Goal: Information Seeking & Learning: Learn about a topic

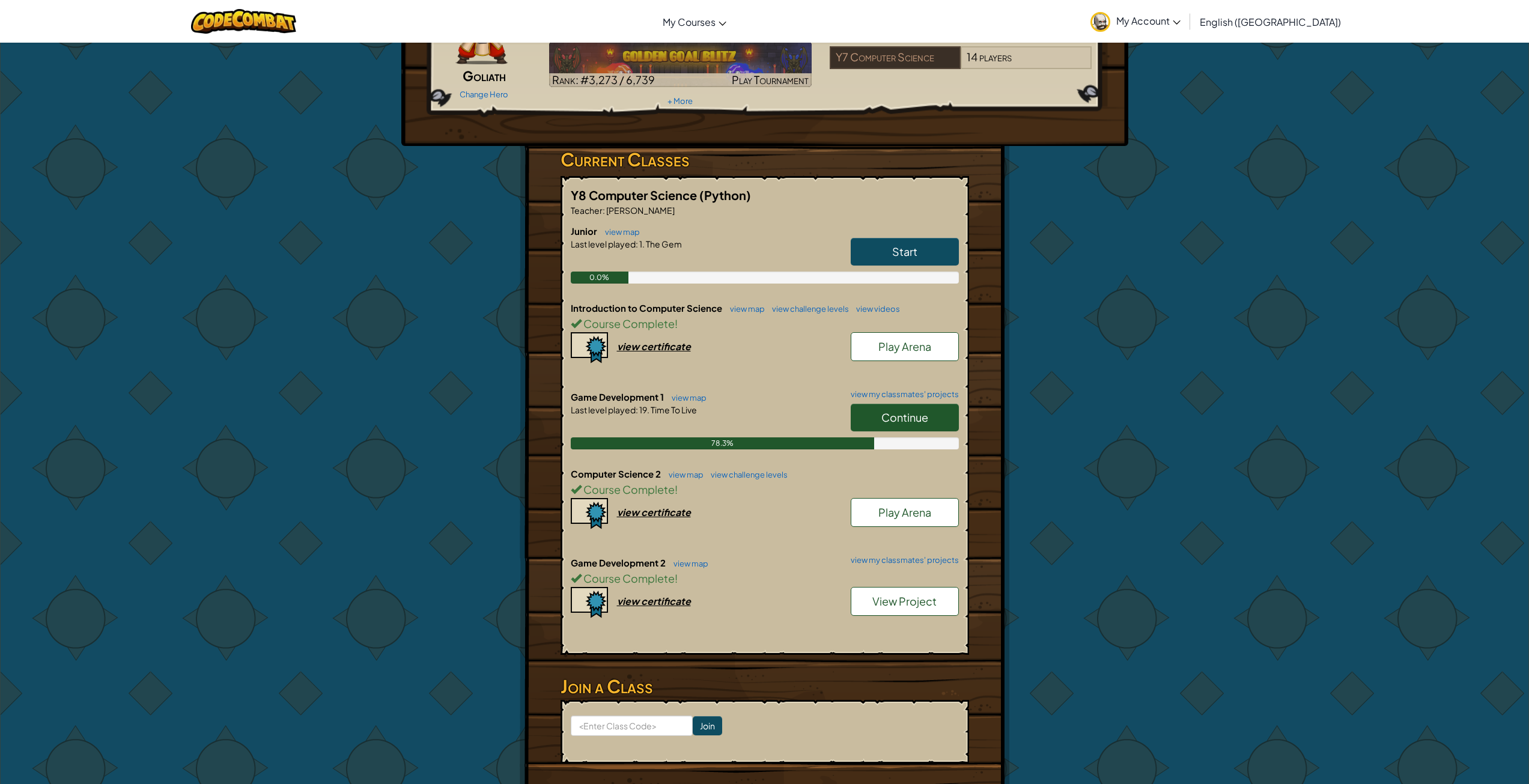
scroll to position [200, 0]
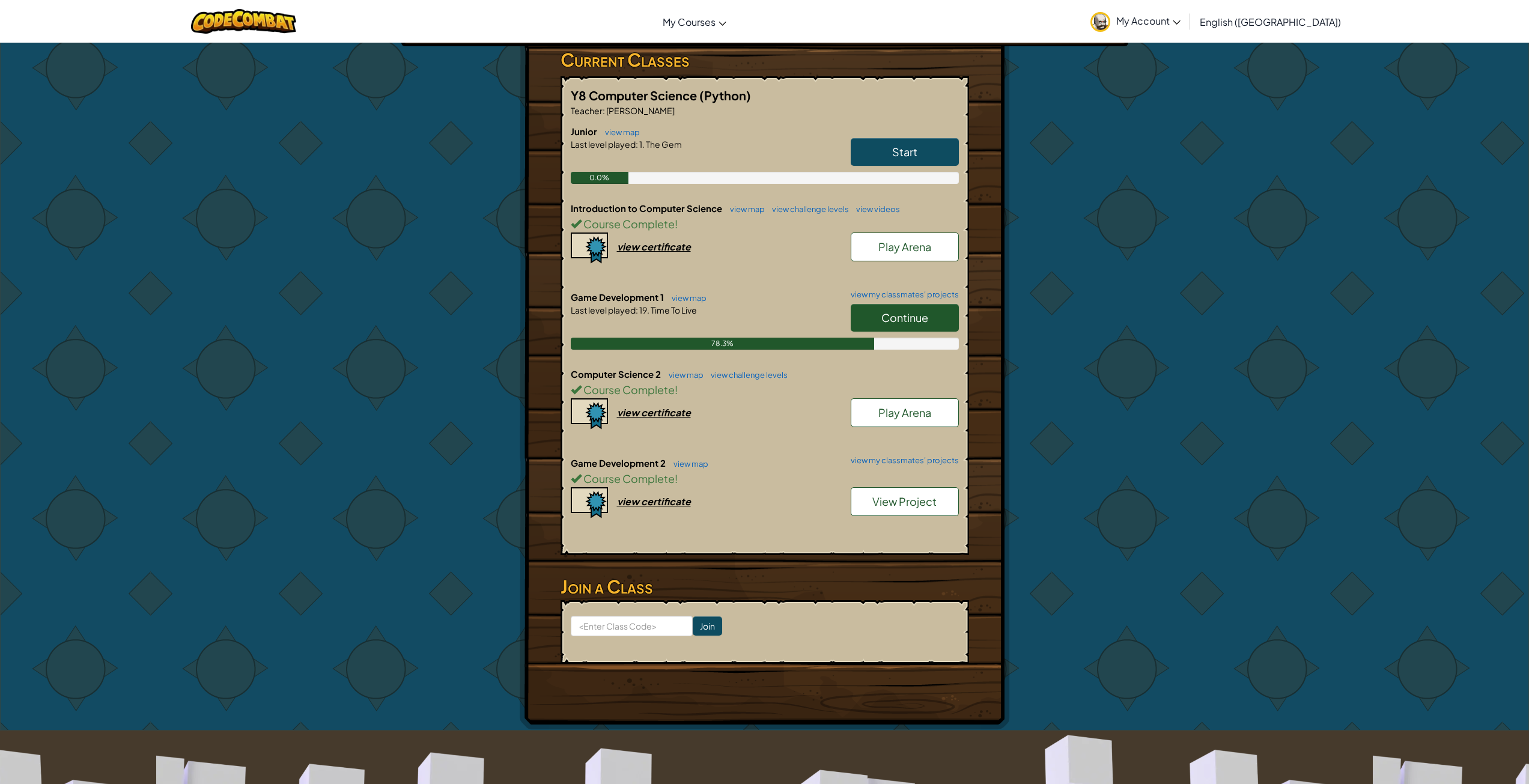
click at [702, 379] on h6 "Computer Science 2 view map view challenge levels" at bounding box center [765, 374] width 388 height 13
click at [692, 379] on link "view map" at bounding box center [683, 375] width 41 height 10
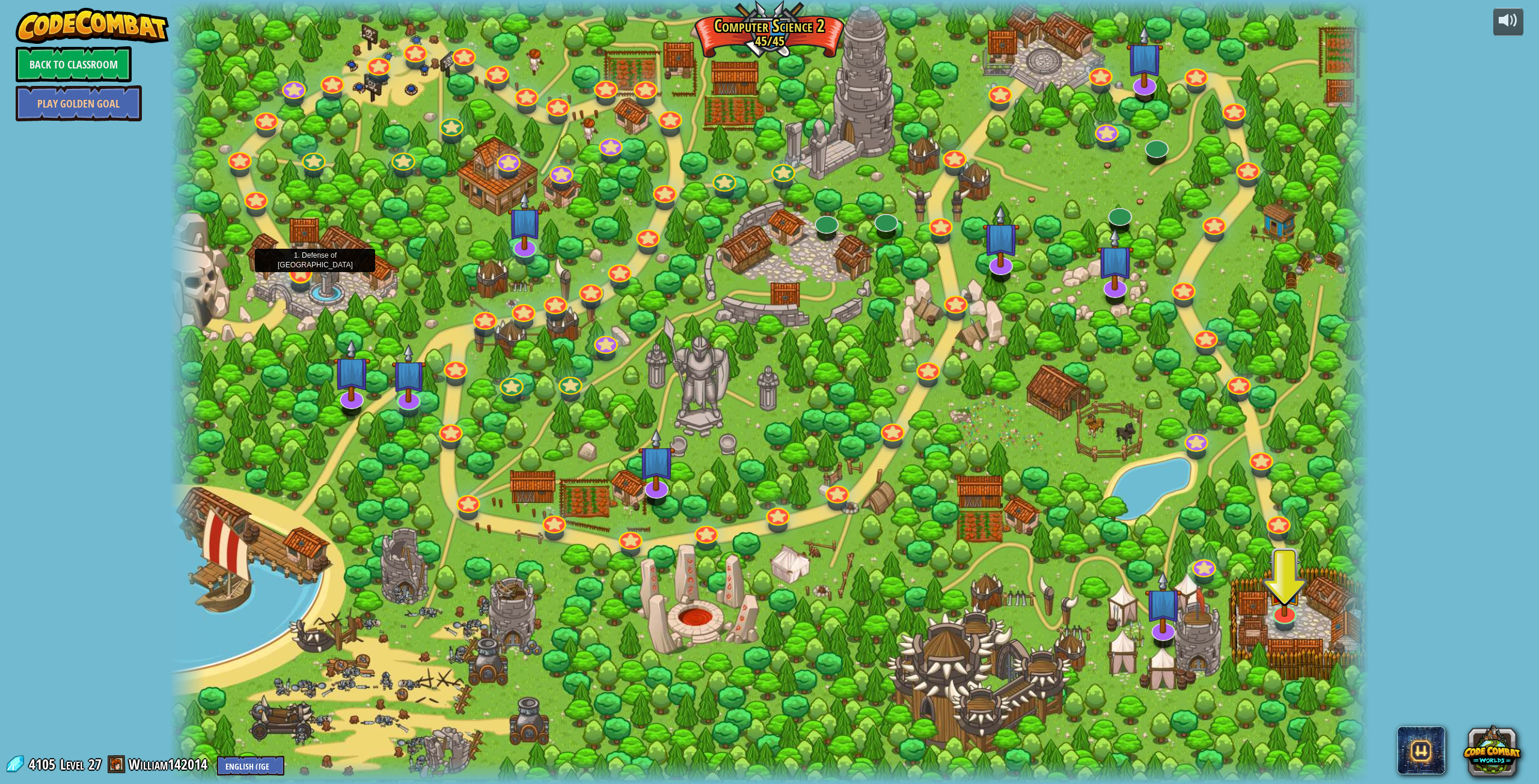
click at [297, 277] on div at bounding box center [300, 272] width 24 height 24
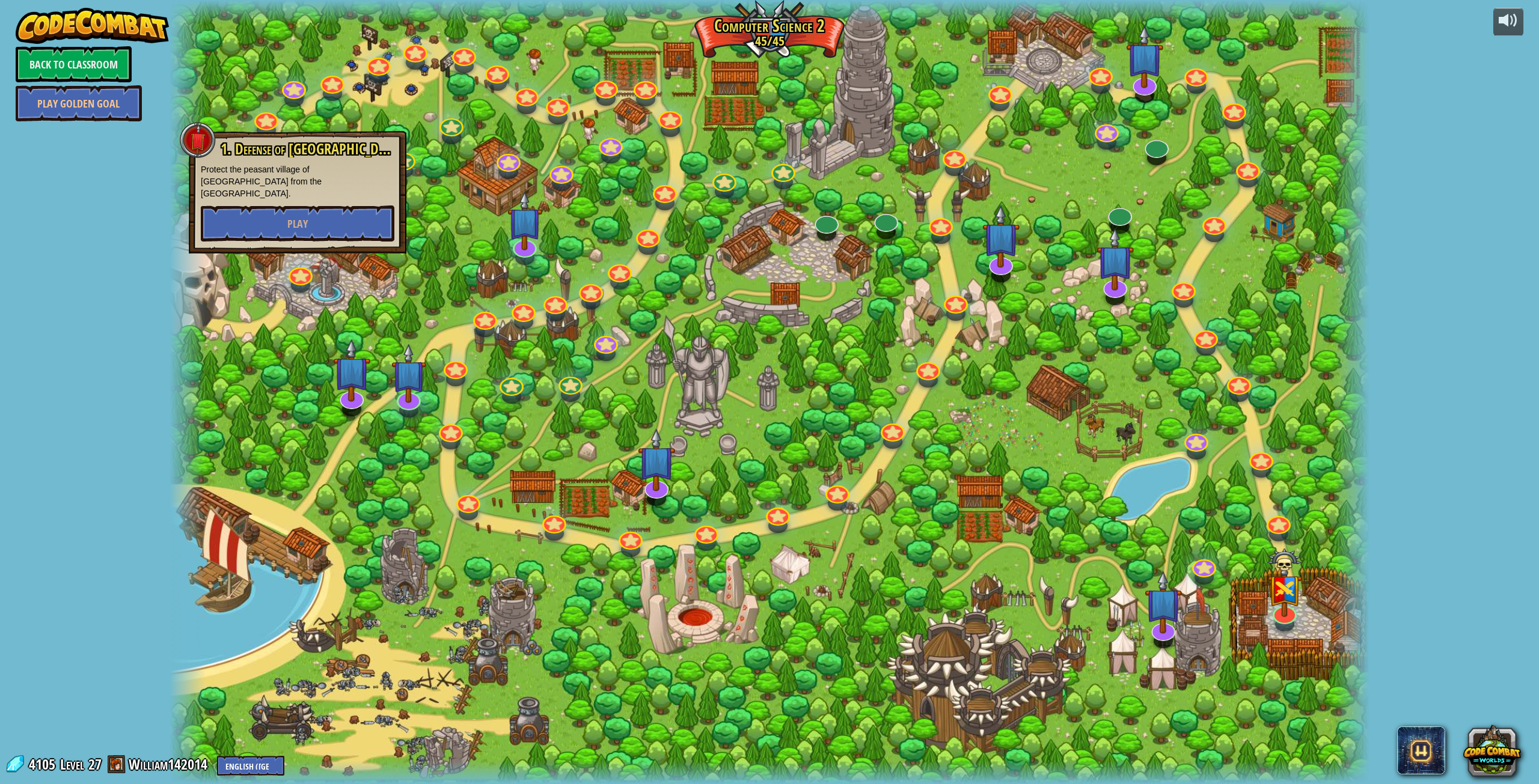
click at [308, 316] on div at bounding box center [770, 392] width 1200 height 784
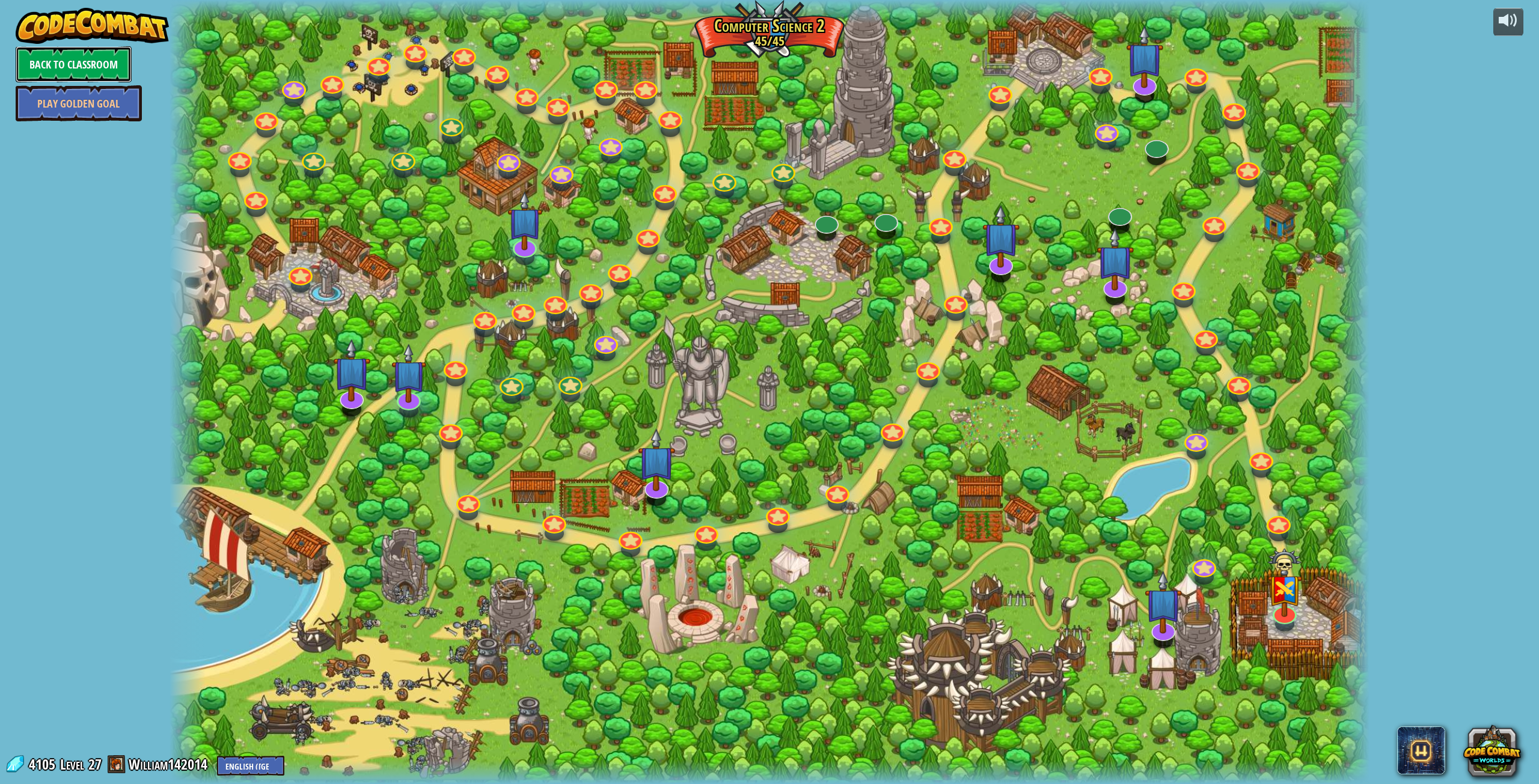
click at [84, 53] on link "Back to Classroom" at bounding box center [73, 64] width 116 height 36
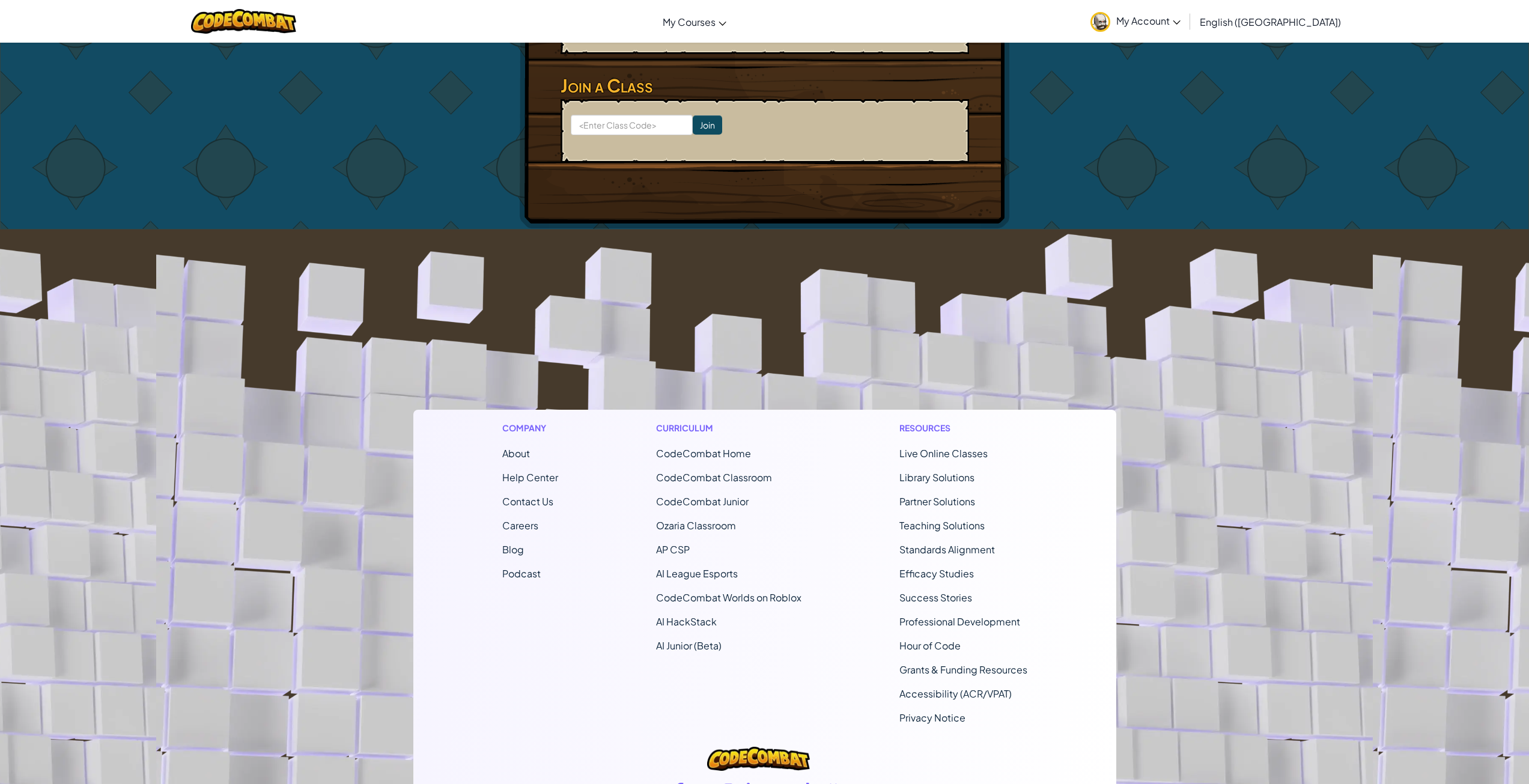
scroll to position [401, 0]
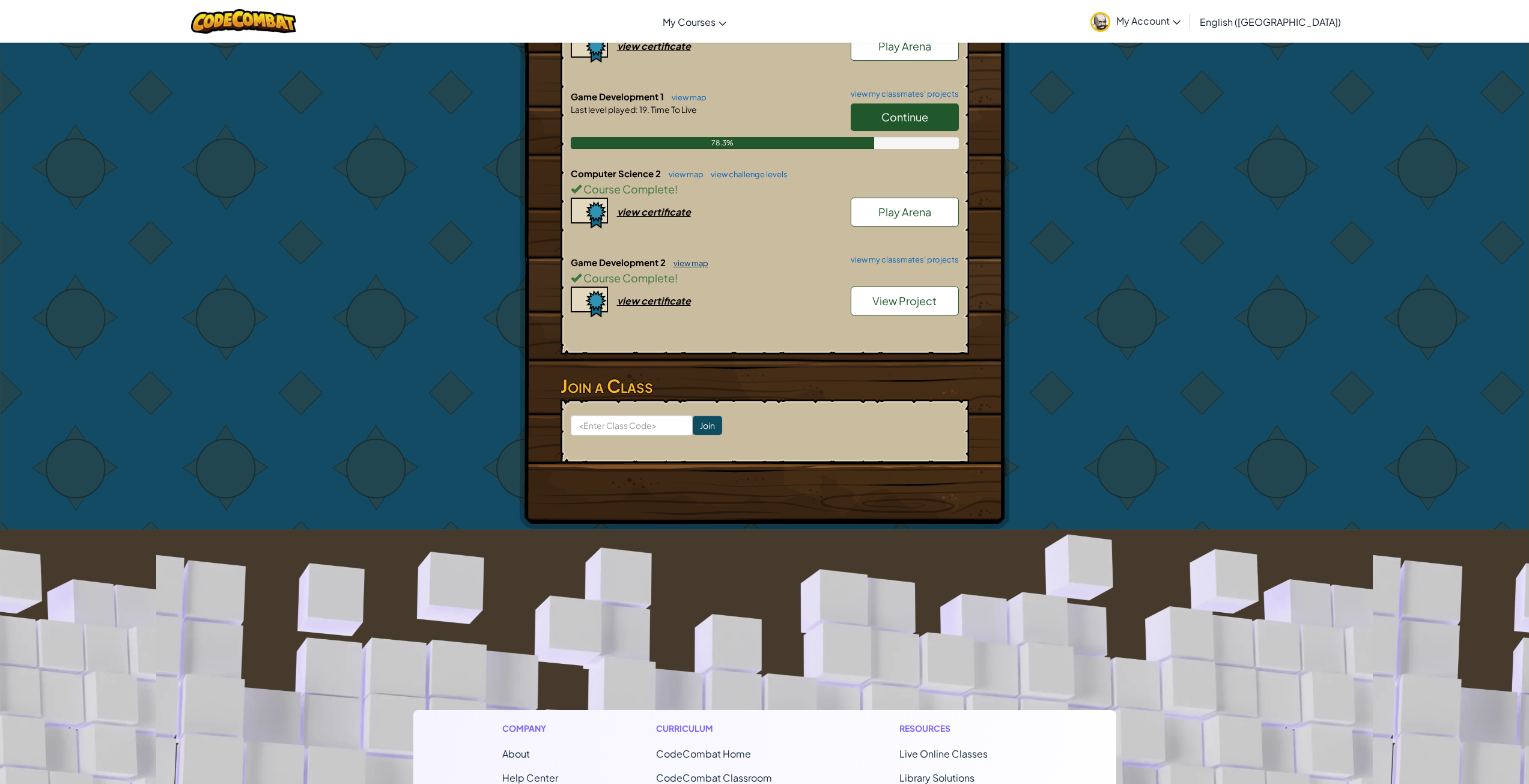
click at [688, 263] on link "view map" at bounding box center [688, 263] width 41 height 10
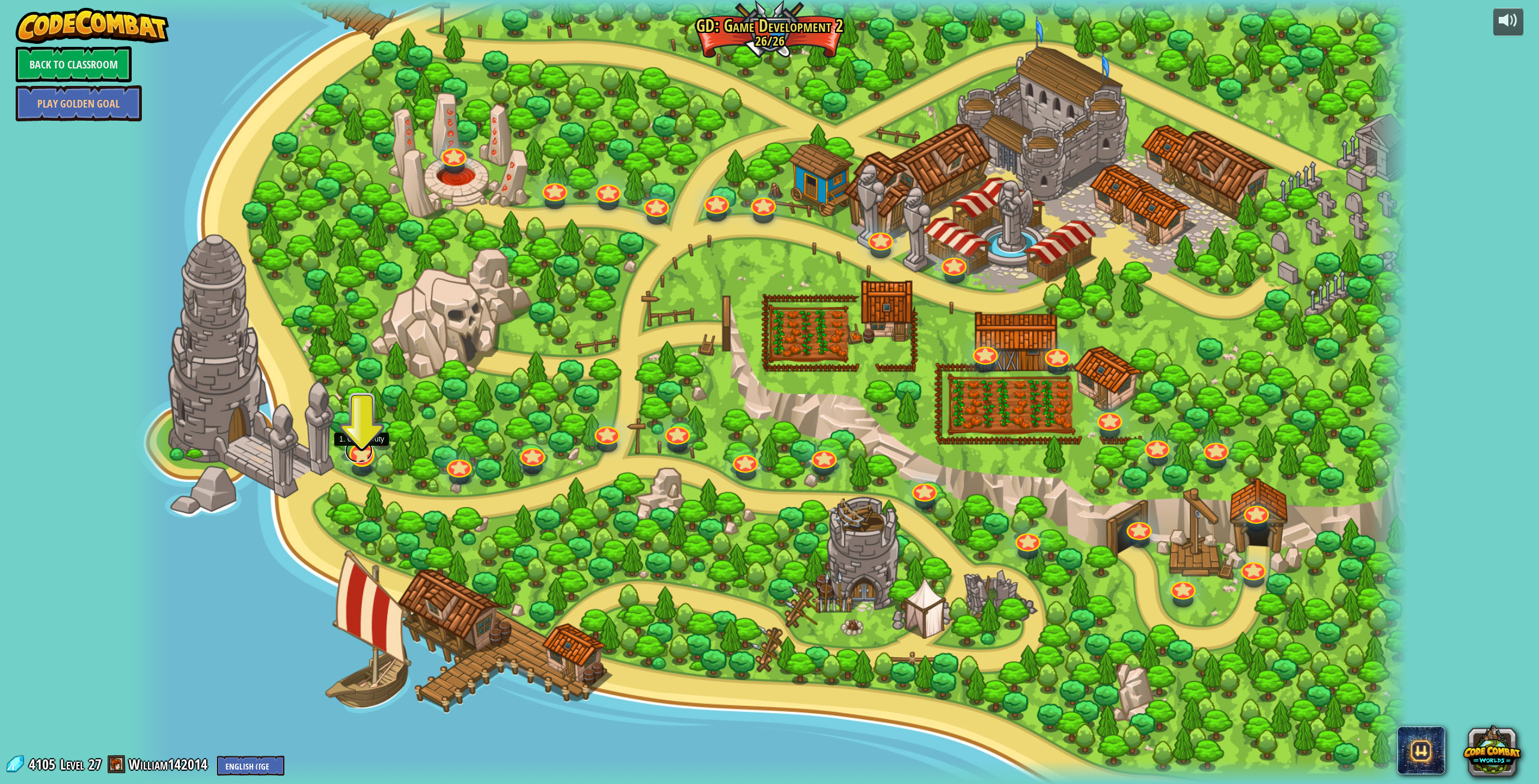
click at [361, 456] on link at bounding box center [358, 451] width 28 height 24
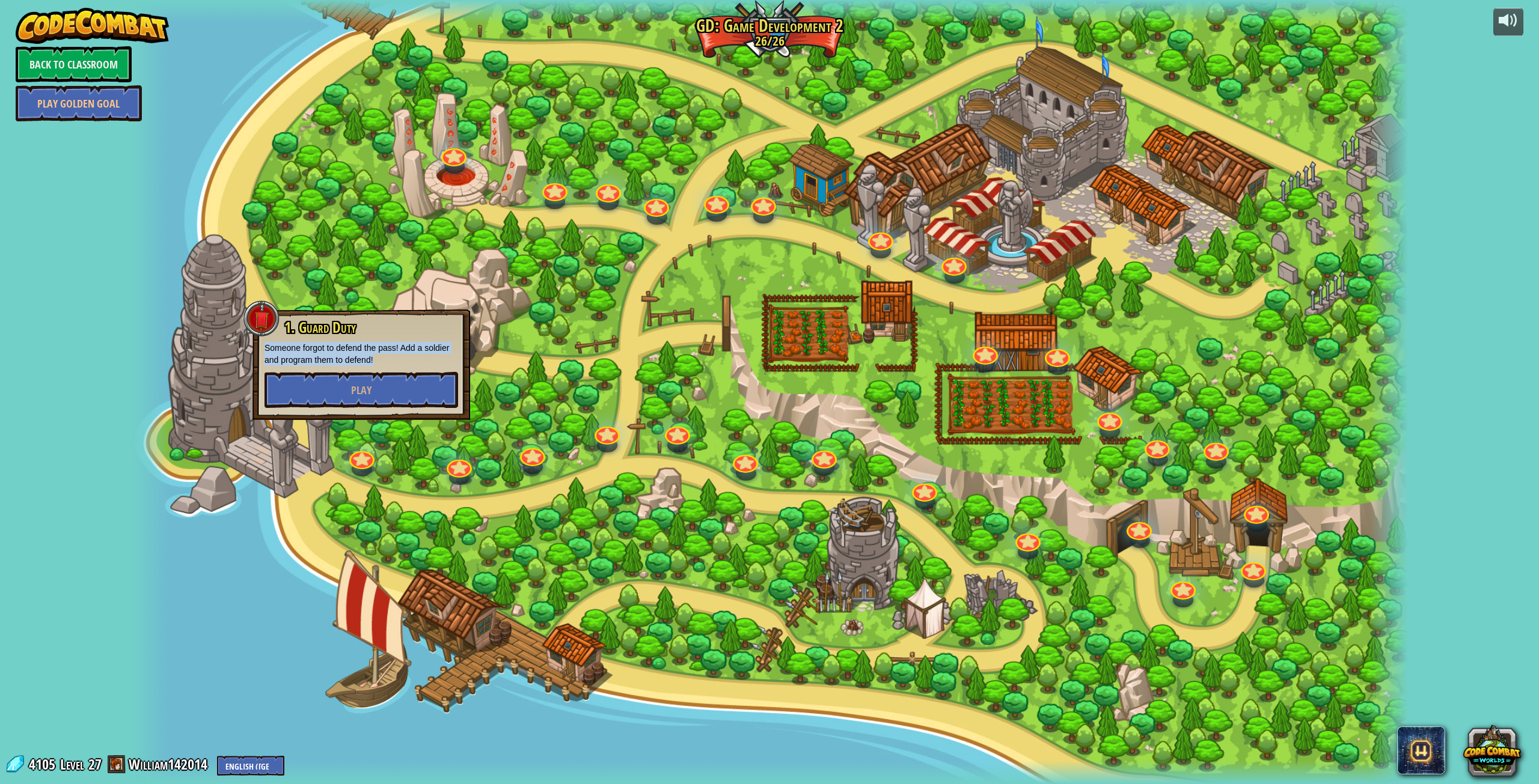
drag, startPoint x: 263, startPoint y: 347, endPoint x: 411, endPoint y: 356, distance: 148.3
click at [411, 356] on div "1. Guard Duty Someone forgot to defend the pass! Add a soldier and program them…" at bounding box center [361, 365] width 218 height 111
copy p "Someone forgot to defend the pass! Add a soldier and program them to defend!"
click at [380, 355] on p "Someone forgot to defend the pass! Add a soldier and program them to defend!" at bounding box center [361, 354] width 194 height 24
drag, startPoint x: 378, startPoint y: 352, endPoint x: 269, endPoint y: 328, distance: 111.6
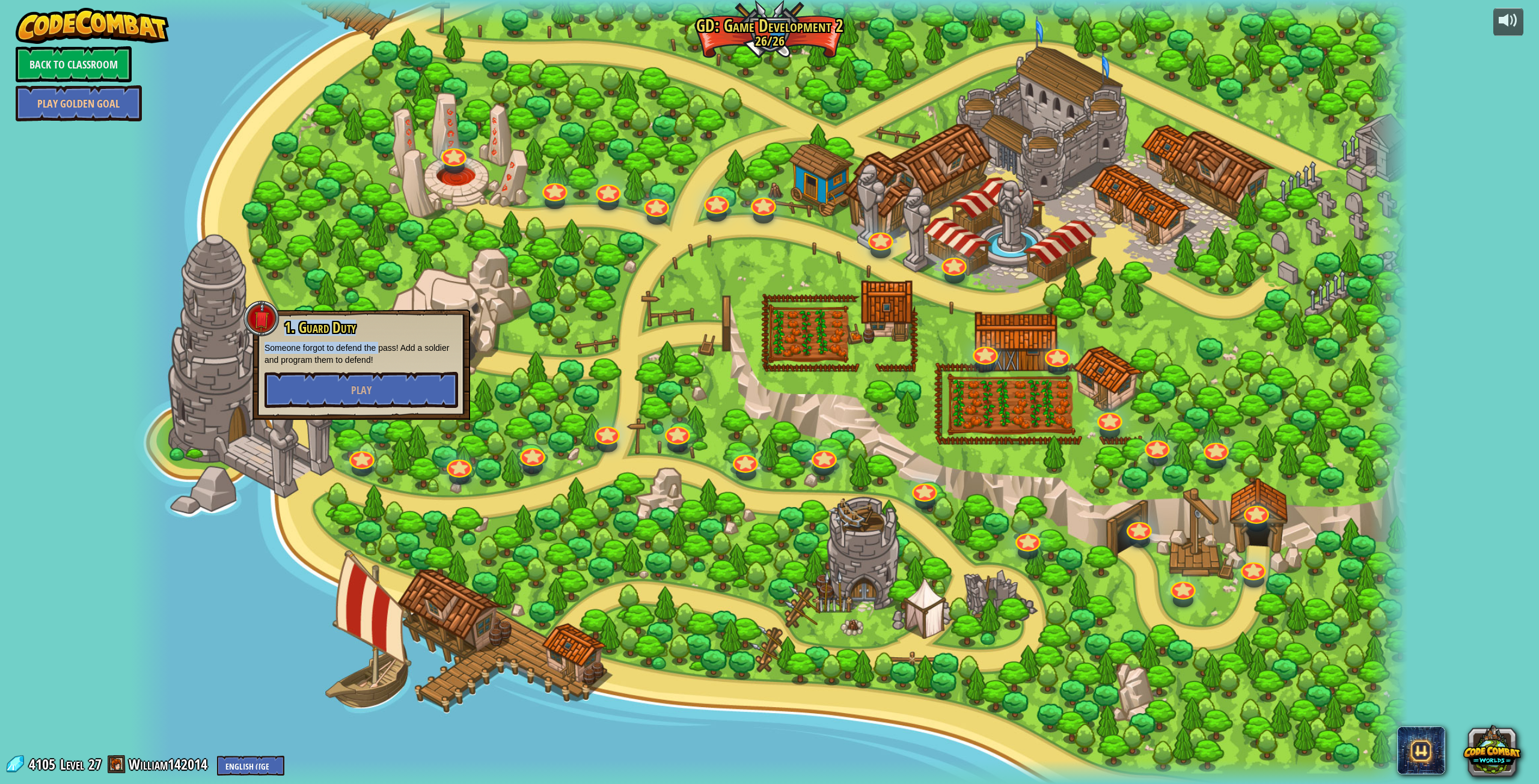
click at [269, 328] on div "1. Guard Duty Someone forgot to defend the pass! Add a soldier and program them…" at bounding box center [361, 364] width 194 height 88
click at [272, 343] on p "Someone forgot to defend the pass! Add a soldier and program them to defend!" at bounding box center [361, 354] width 194 height 24
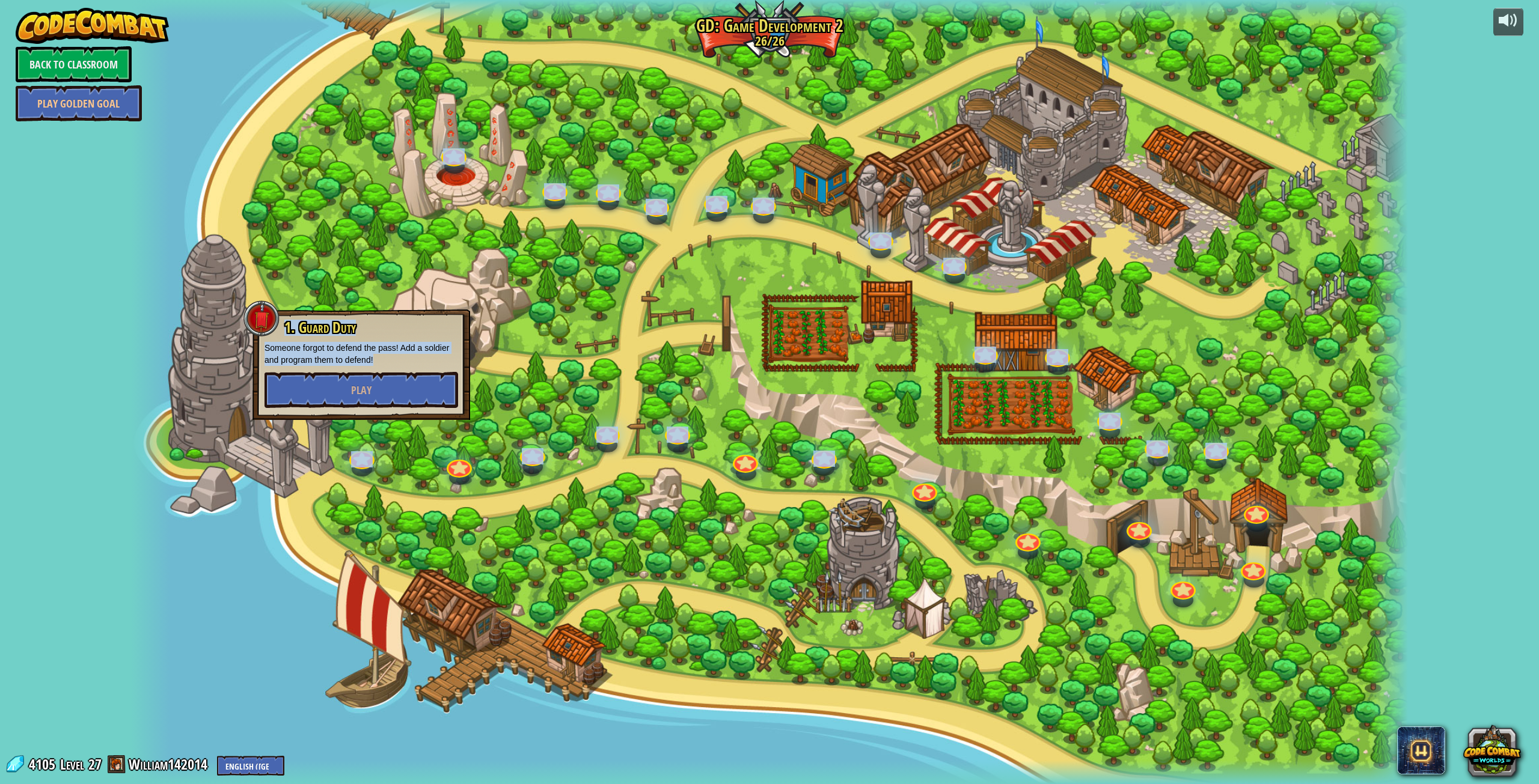
drag, startPoint x: 385, startPoint y: 355, endPoint x: 248, endPoint y: 346, distance: 137.3
click at [248, 346] on div "26. Game Dev 2 Final Project Create your own game! Add a hero, add some goals, …" at bounding box center [770, 392] width 1277 height 784
click at [378, 358] on p "Someone forgot to defend the pass! Add a soldier and program them to defend!" at bounding box center [361, 354] width 194 height 24
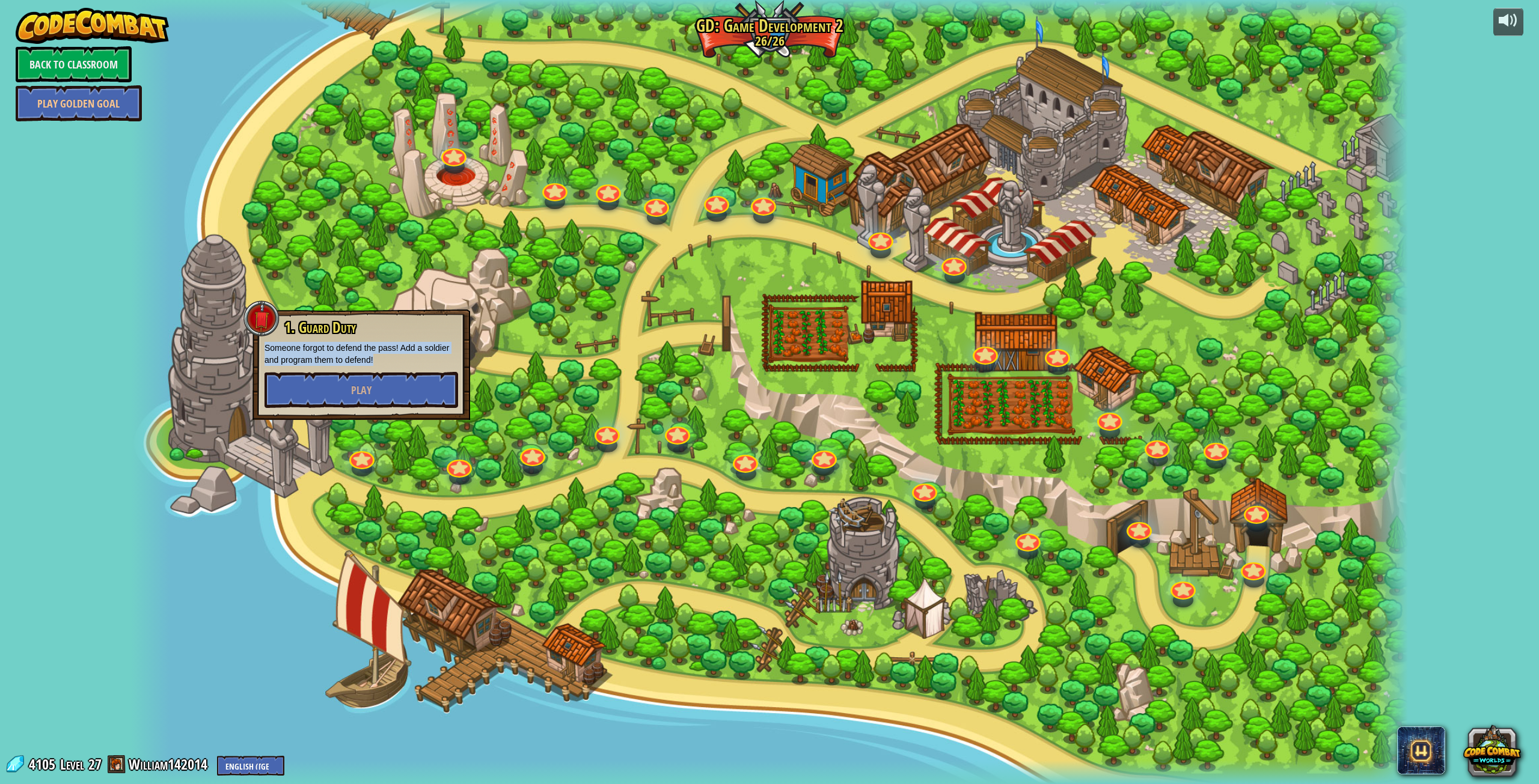
drag, startPoint x: 383, startPoint y: 359, endPoint x: 265, endPoint y: 345, distance: 118.8
click at [265, 345] on p "Someone forgot to defend the pass! Add a soldier and program them to defend!" at bounding box center [361, 354] width 194 height 24
copy p "Someone forgot to defend the pass! Add a soldier and program them to defend!"
click at [450, 467] on link at bounding box center [456, 459] width 28 height 24
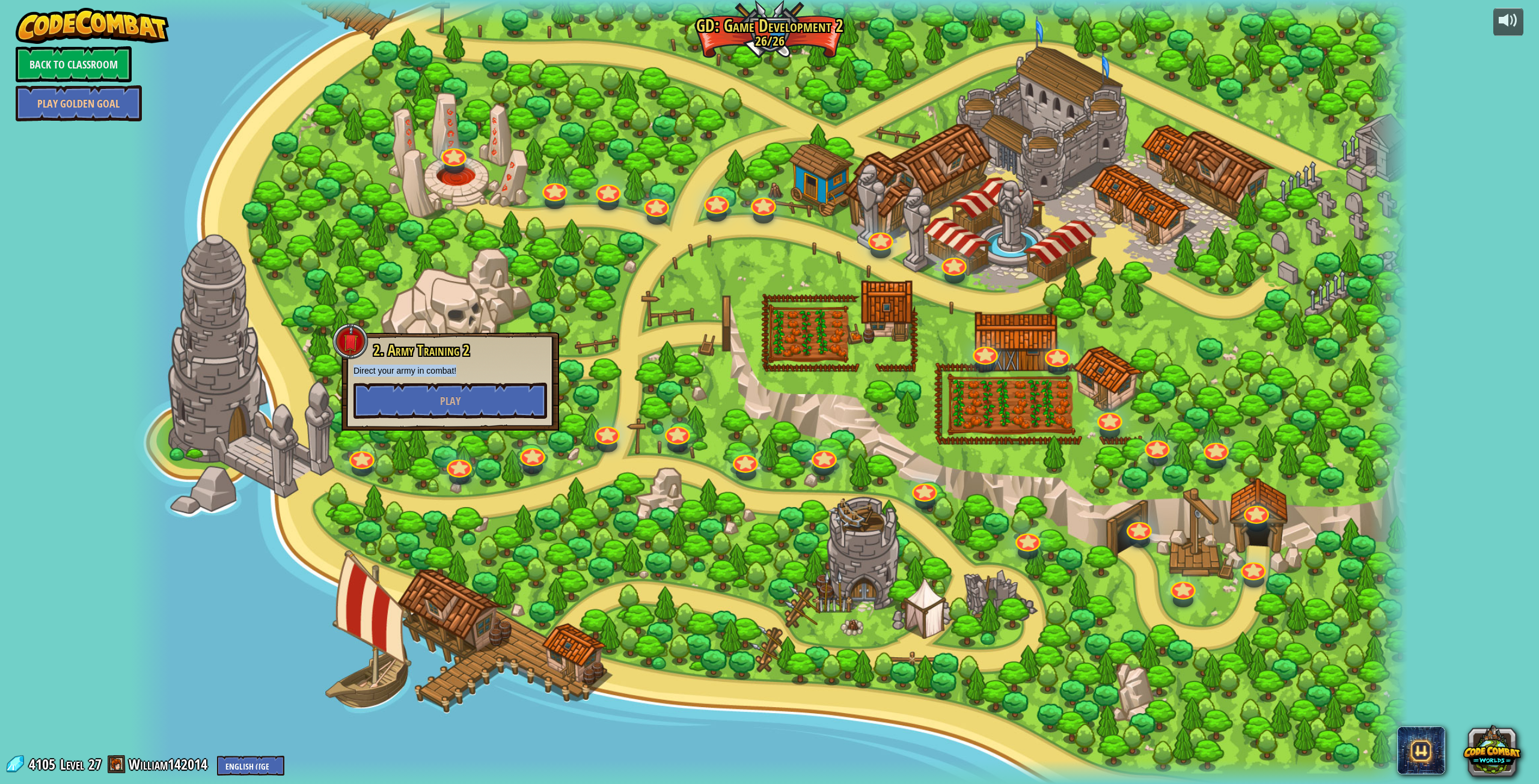
drag, startPoint x: 476, startPoint y: 369, endPoint x: 347, endPoint y: 369, distance: 129.0
click at [347, 369] on div "2. Army Training 2 Direct your army in combat! Play" at bounding box center [450, 381] width 218 height 99
copy p "Direct your army in combat!"
click at [536, 449] on link at bounding box center [530, 448] width 28 height 24
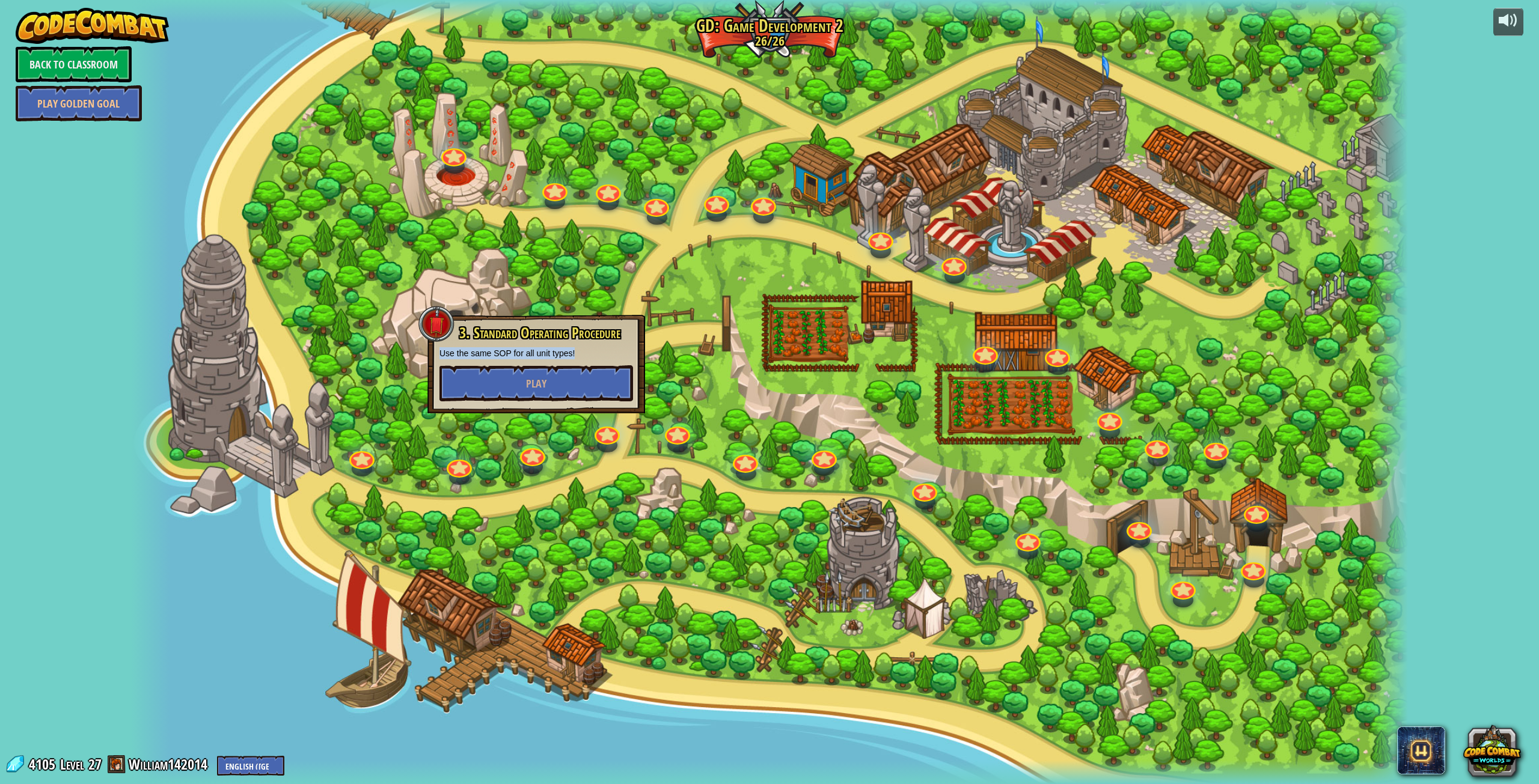
drag, startPoint x: 589, startPoint y: 353, endPoint x: 438, endPoint y: 356, distance: 151.0
click at [438, 356] on div "3. Standard Operating Procedure Use the same SOP for all unit types! Play" at bounding box center [536, 364] width 218 height 99
click at [610, 347] on p "Use the same SOP for all unit types!" at bounding box center [536, 353] width 194 height 12
drag, startPoint x: 606, startPoint y: 347, endPoint x: 434, endPoint y: 356, distance: 172.2
click at [434, 356] on div "3. Standard Operating Procedure Use the same SOP for all unit types! Play" at bounding box center [536, 364] width 218 height 99
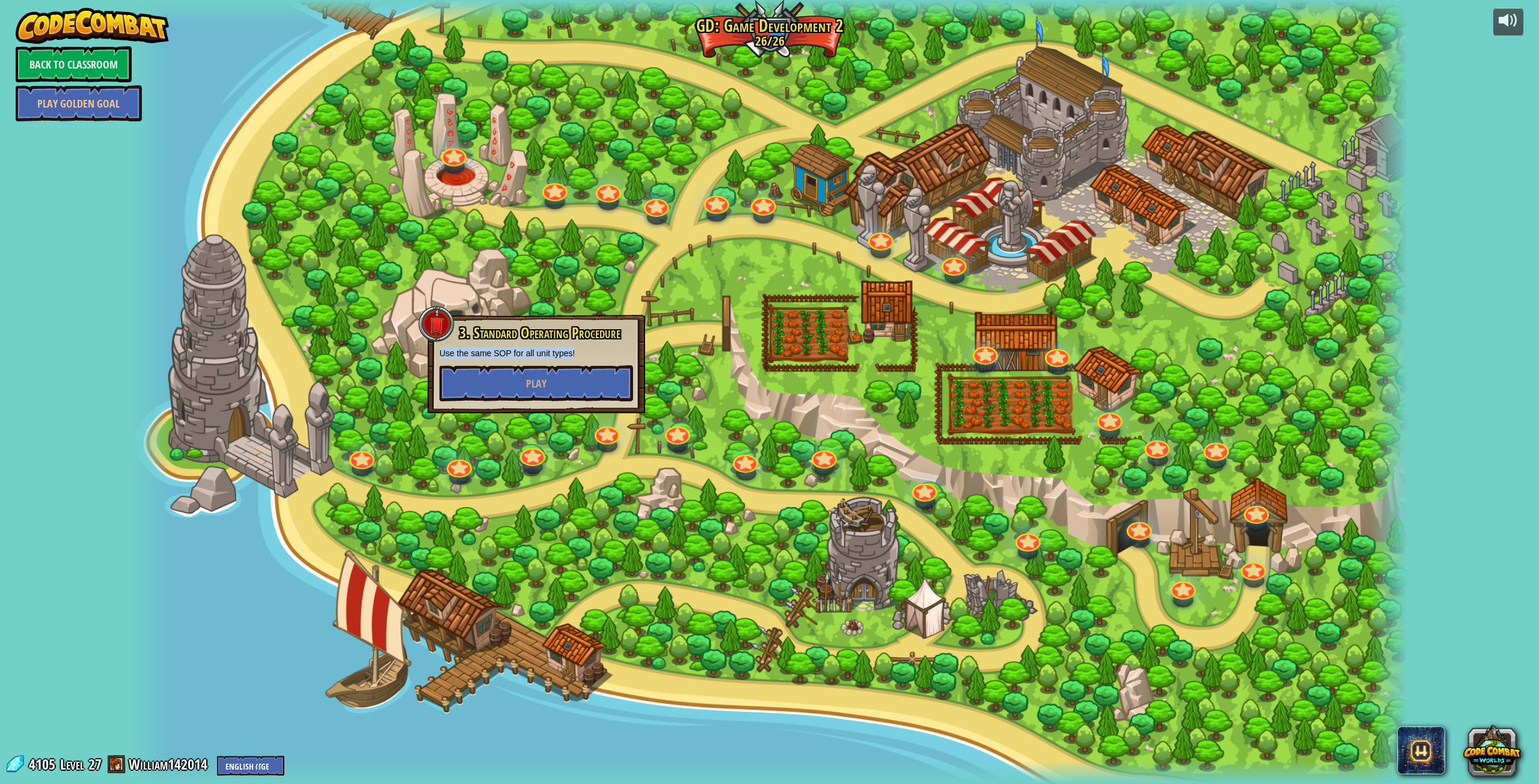
copy p "Use the same SOP for all unit types!"
click at [599, 433] on link at bounding box center [604, 426] width 28 height 24
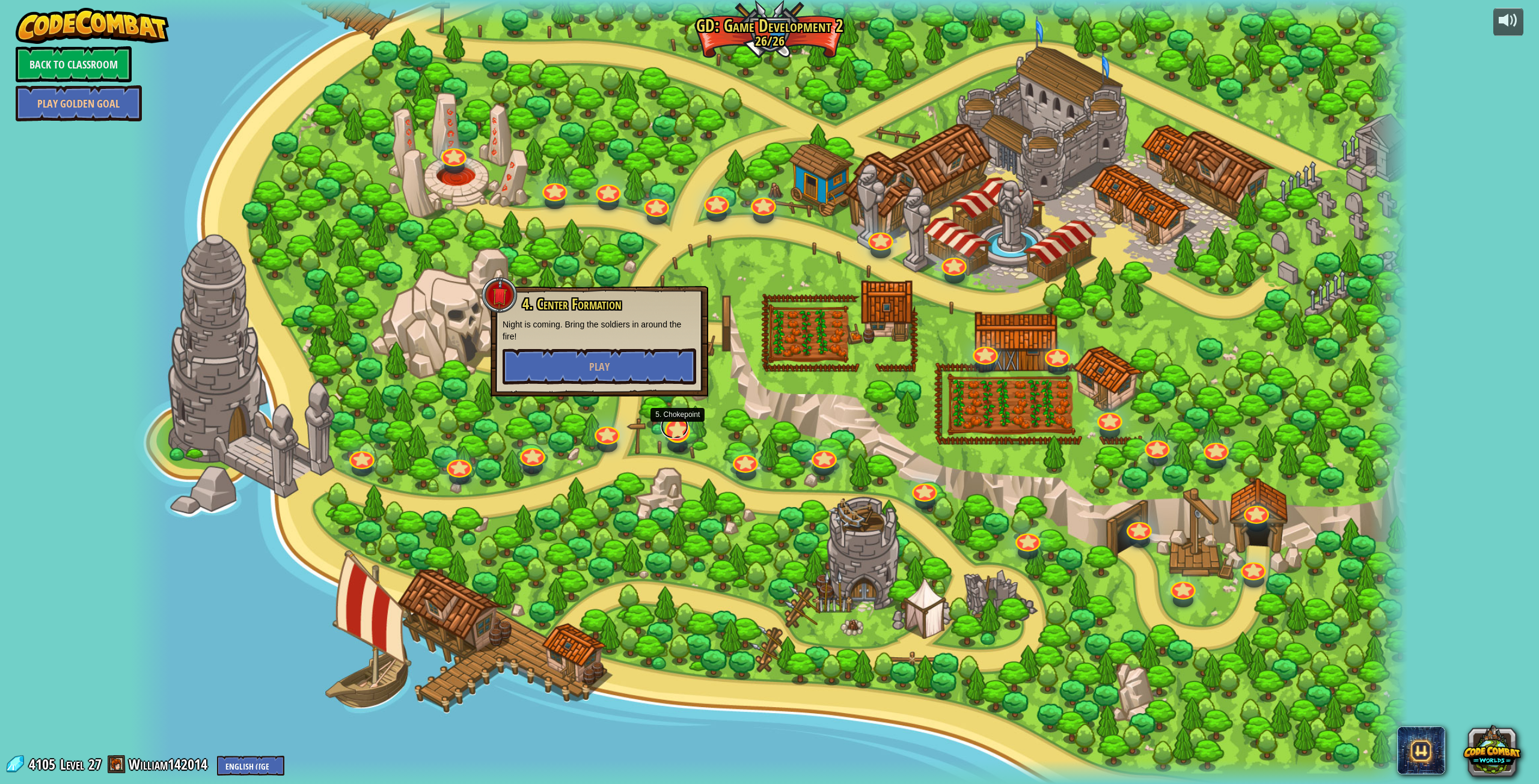
click at [680, 429] on link at bounding box center [674, 426] width 28 height 24
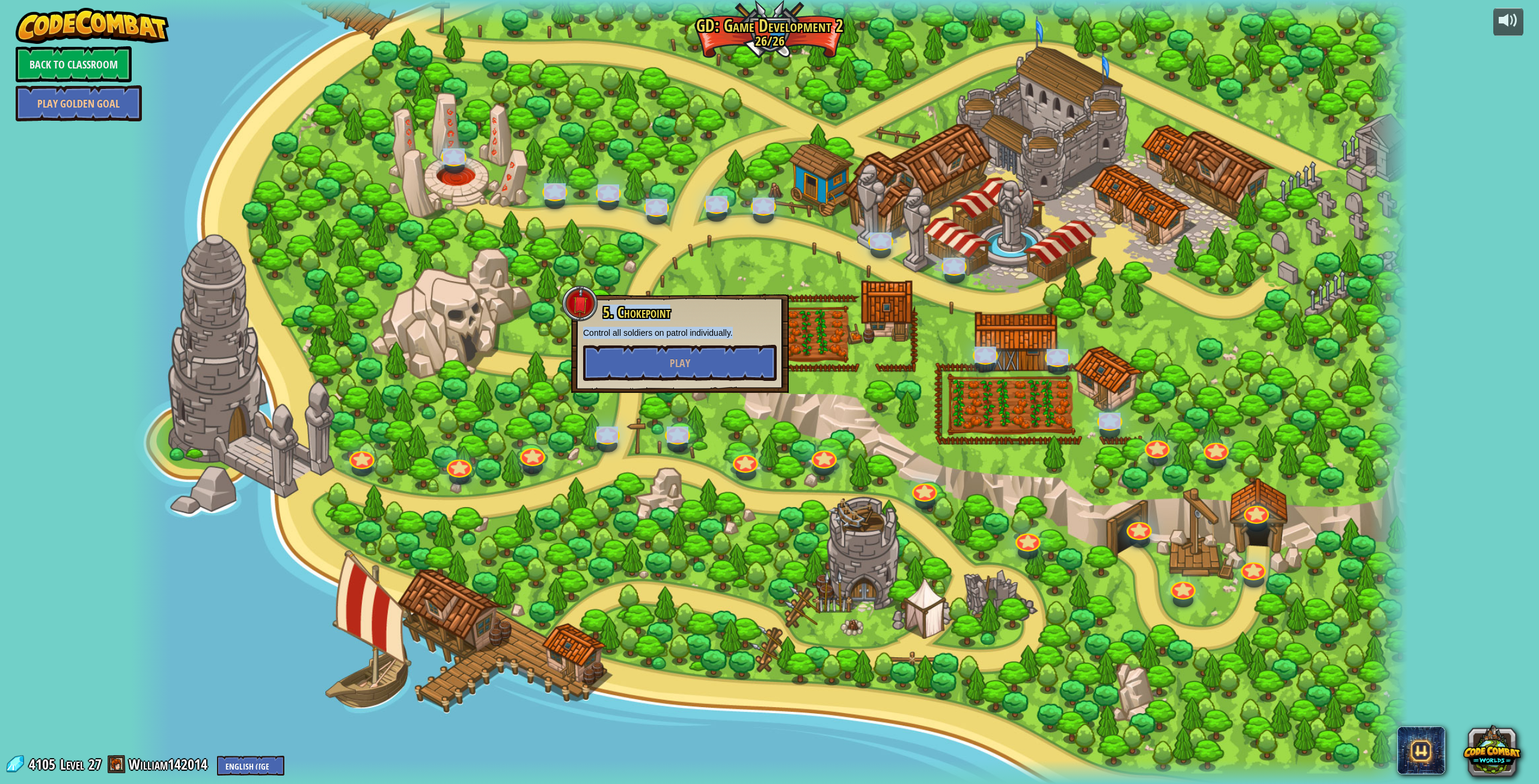
drag, startPoint x: 736, startPoint y: 327, endPoint x: 559, endPoint y: 371, distance: 182.4
click at [569, 341] on div "26. Game Dev 2 Final Project Create your own game! Add a hero, add some goals, …" at bounding box center [770, 392] width 1277 height 784
click at [748, 324] on div "5. Chokepoint Control all soldiers on patrol individually. Play" at bounding box center [679, 343] width 194 height 77
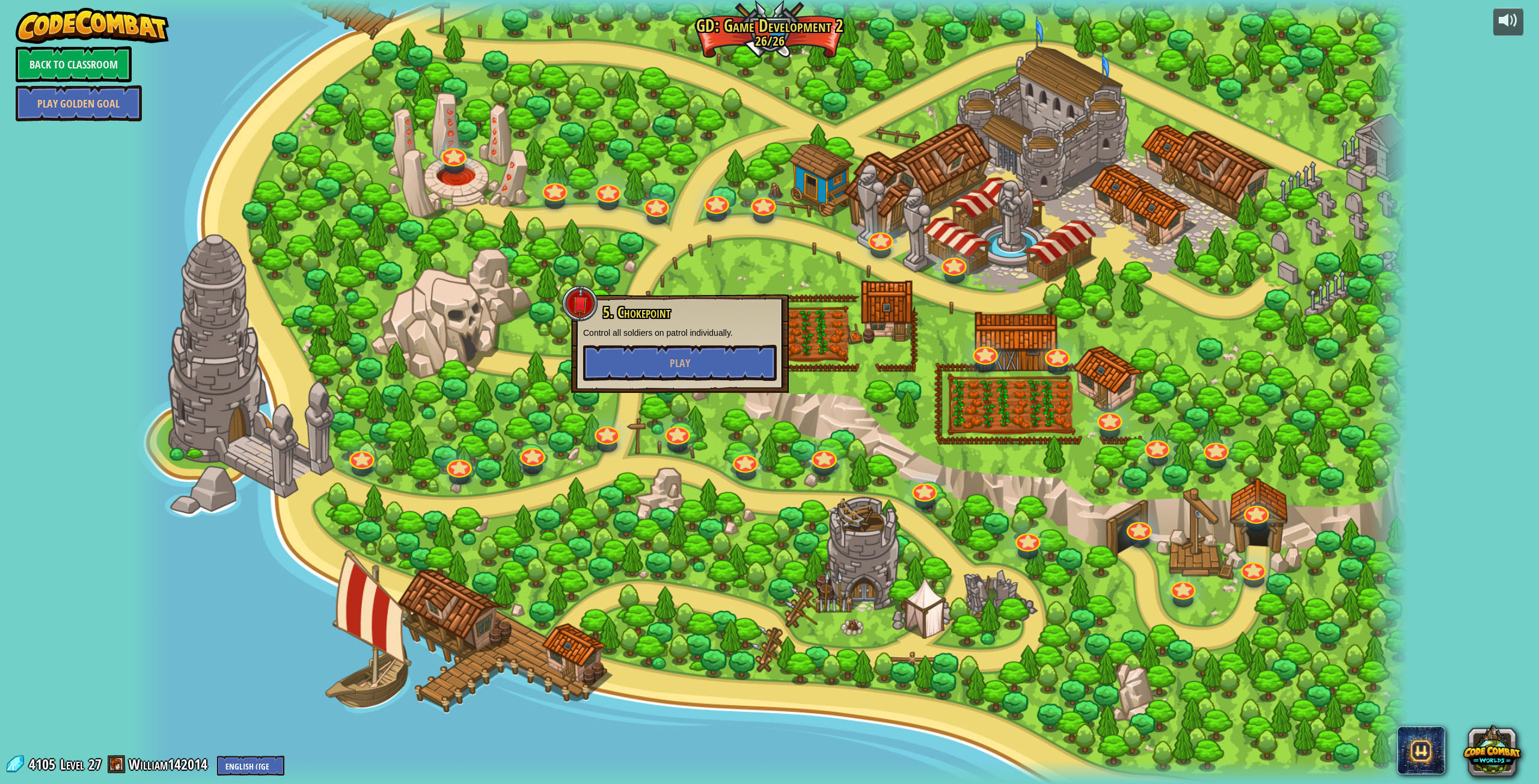
drag, startPoint x: 747, startPoint y: 341, endPoint x: 699, endPoint y: 341, distance: 48.0
click at [699, 341] on div "5. Chokepoint Control all soldiers on patrol individually. Play" at bounding box center [679, 343] width 194 height 77
drag, startPoint x: 586, startPoint y: 333, endPoint x: 736, endPoint y: 330, distance: 150.0
click at [736, 330] on p "Control all soldiers on patrol individually." at bounding box center [679, 333] width 194 height 12
copy p "Control all soldiers on patrol individually."
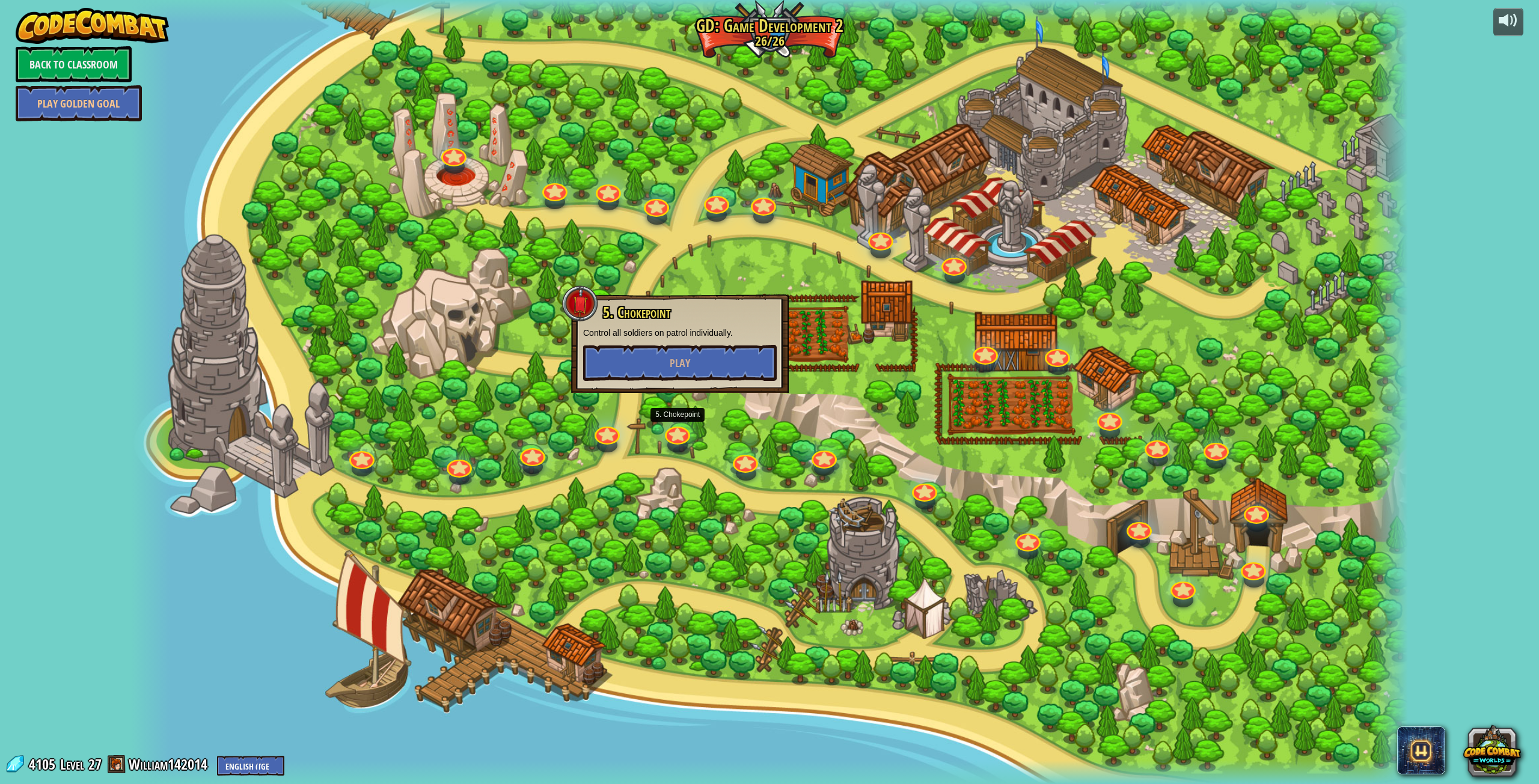
drag, startPoint x: 683, startPoint y: 439, endPoint x: 696, endPoint y: 465, distance: 29.1
click at [683, 439] on div at bounding box center [678, 435] width 26 height 18
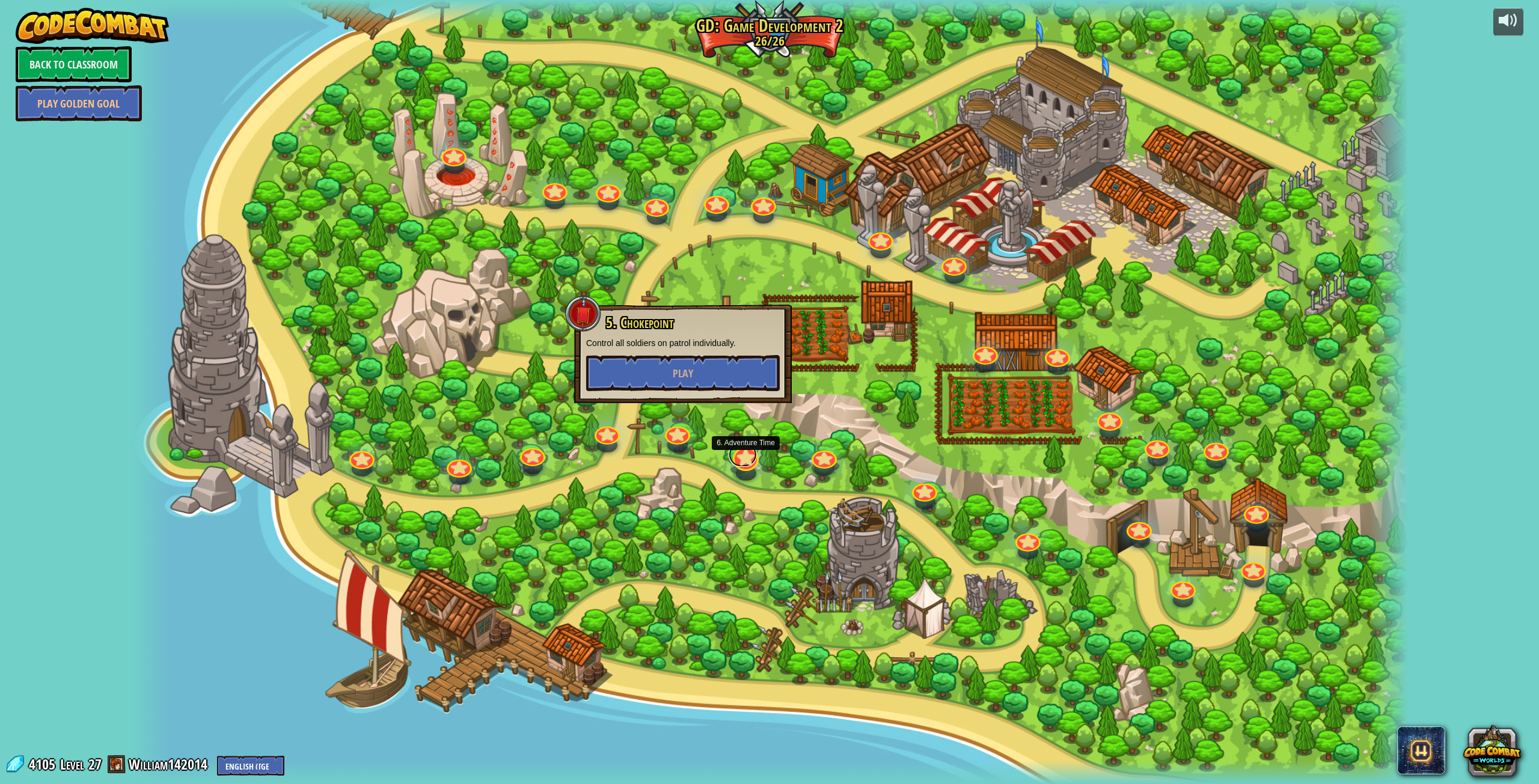
click at [746, 461] on link at bounding box center [742, 455] width 28 height 24
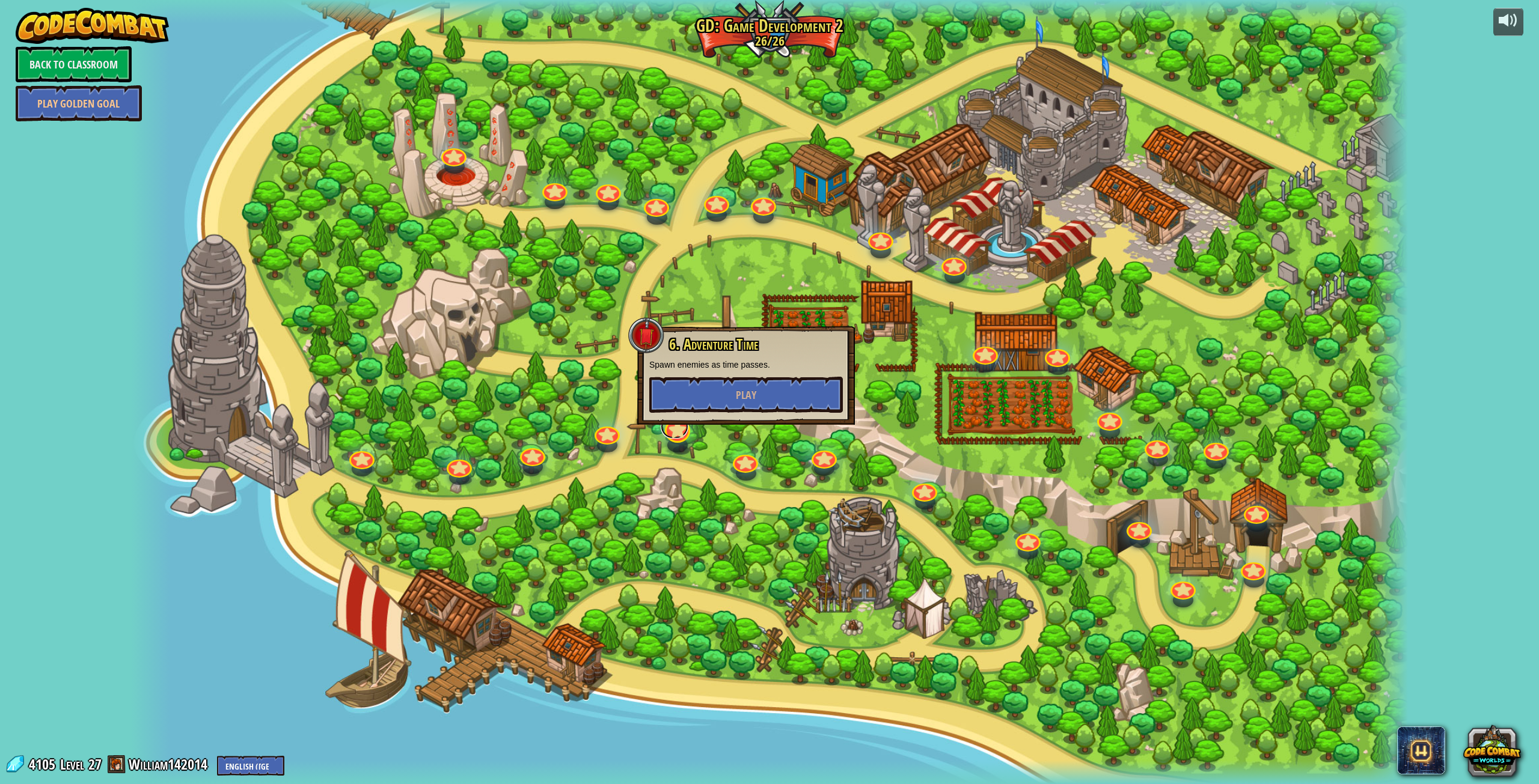
click at [681, 432] on link at bounding box center [674, 426] width 28 height 24
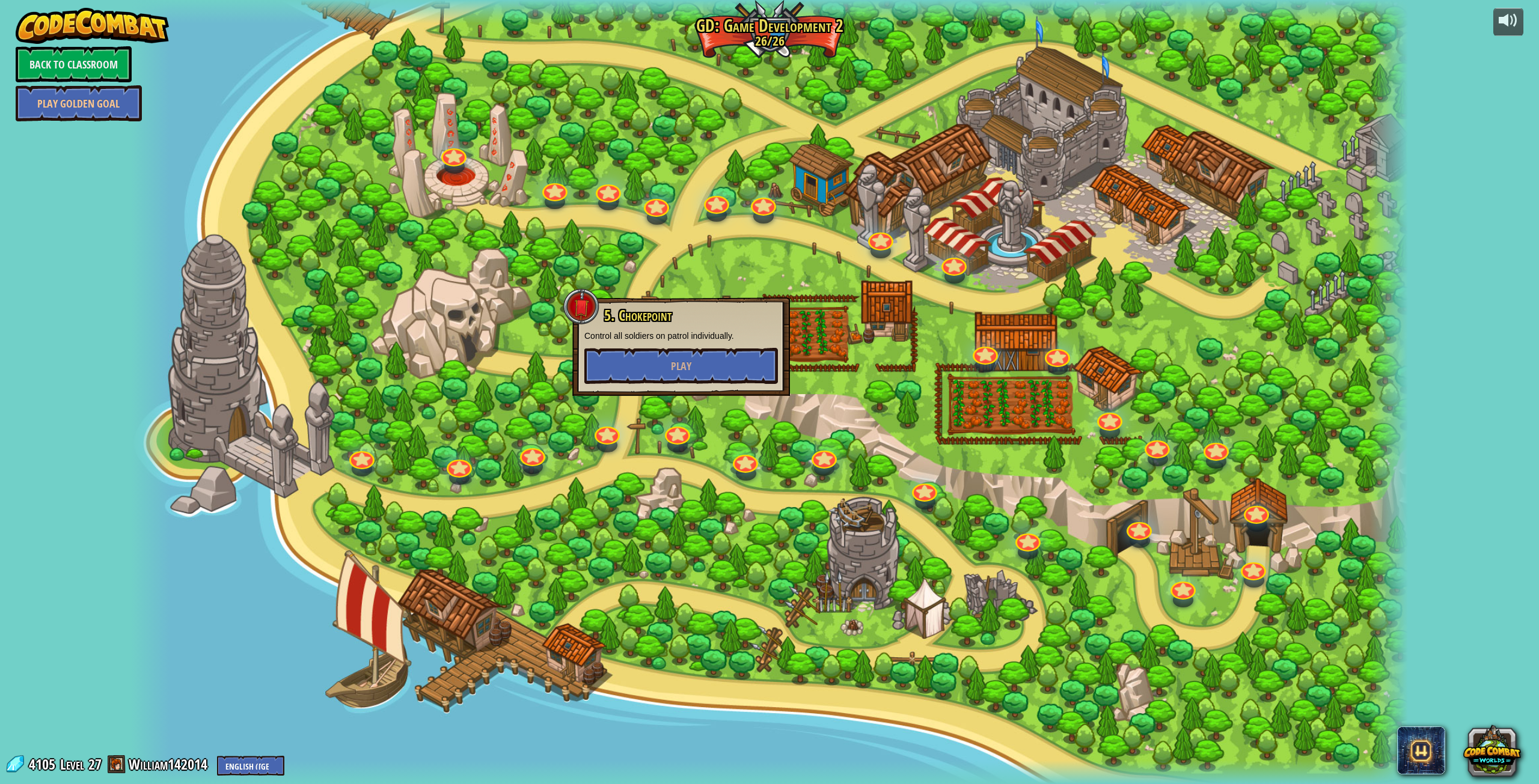
click at [616, 426] on div at bounding box center [770, 392] width 1277 height 784
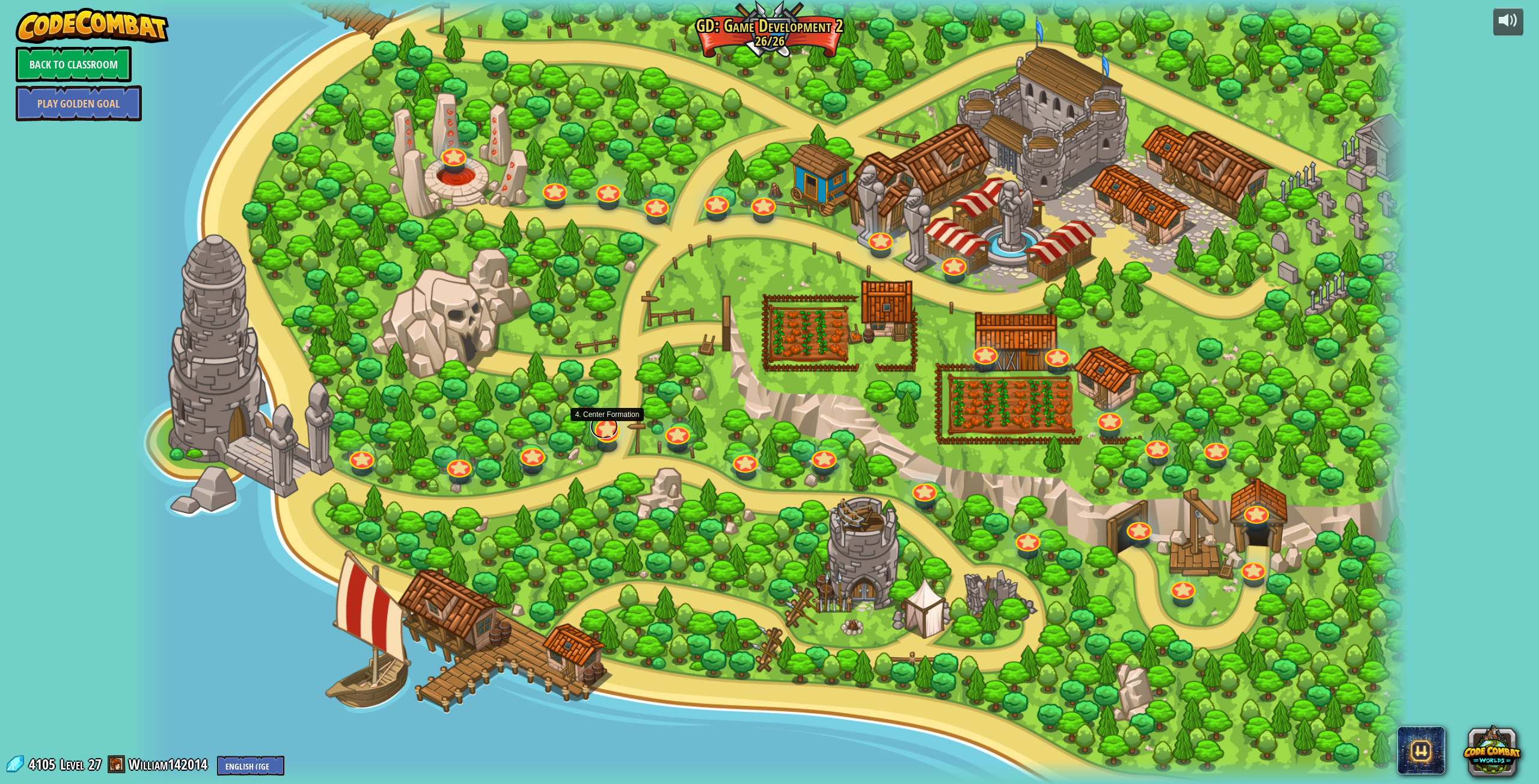
click at [603, 438] on div at bounding box center [608, 431] width 26 height 24
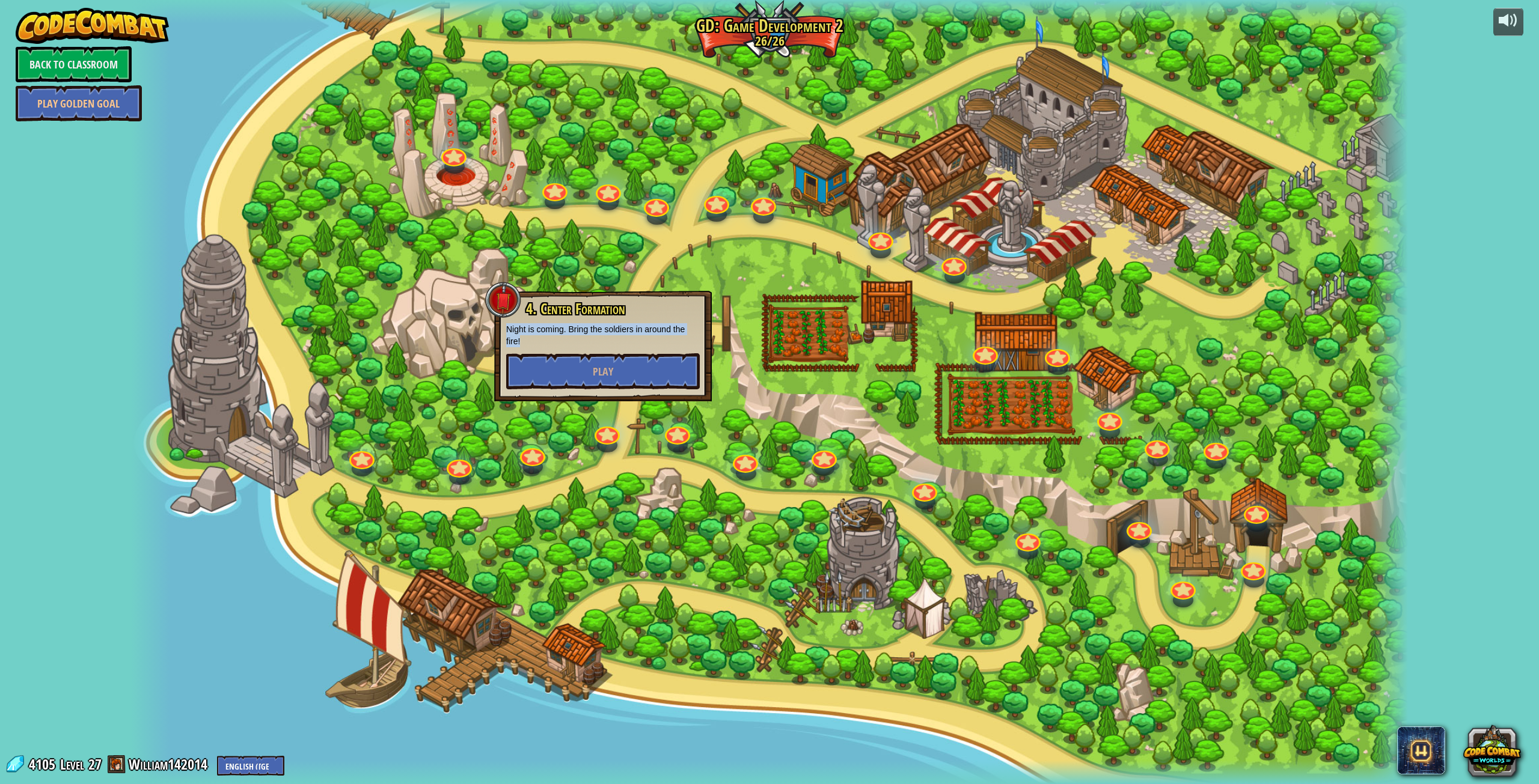
drag, startPoint x: 547, startPoint y: 339, endPoint x: 500, endPoint y: 328, distance: 48.3
click at [500, 328] on div "4. Center Formation Night is coming. Bring the soldiers in around the fire! Play" at bounding box center [603, 346] width 218 height 111
copy p "Night is coming. Bring the soldiers in around the fire!"
